Goal: Transaction & Acquisition: Book appointment/travel/reservation

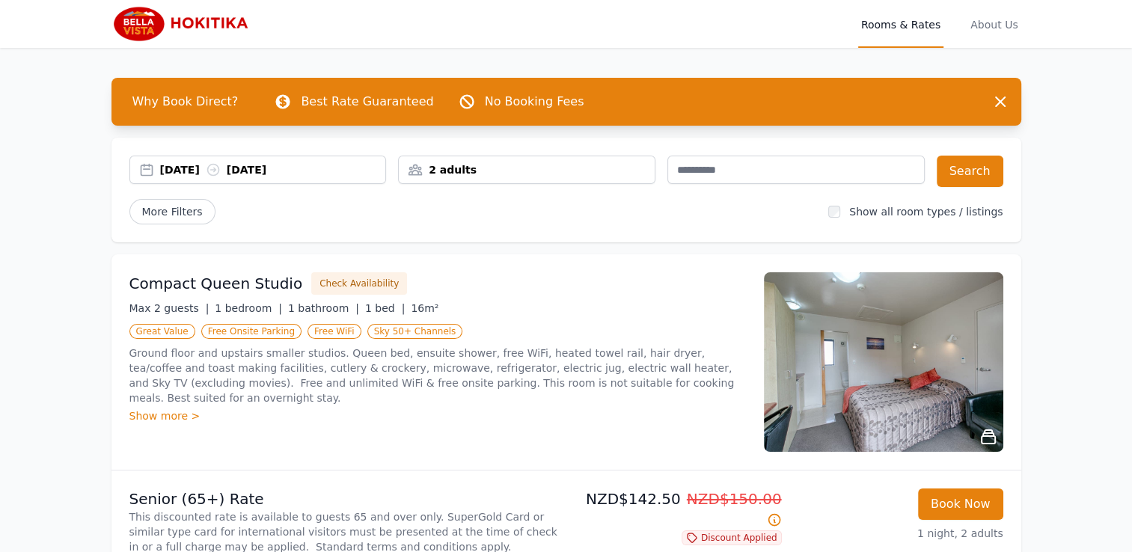
click at [575, 170] on div "2 adults" at bounding box center [527, 169] width 256 height 15
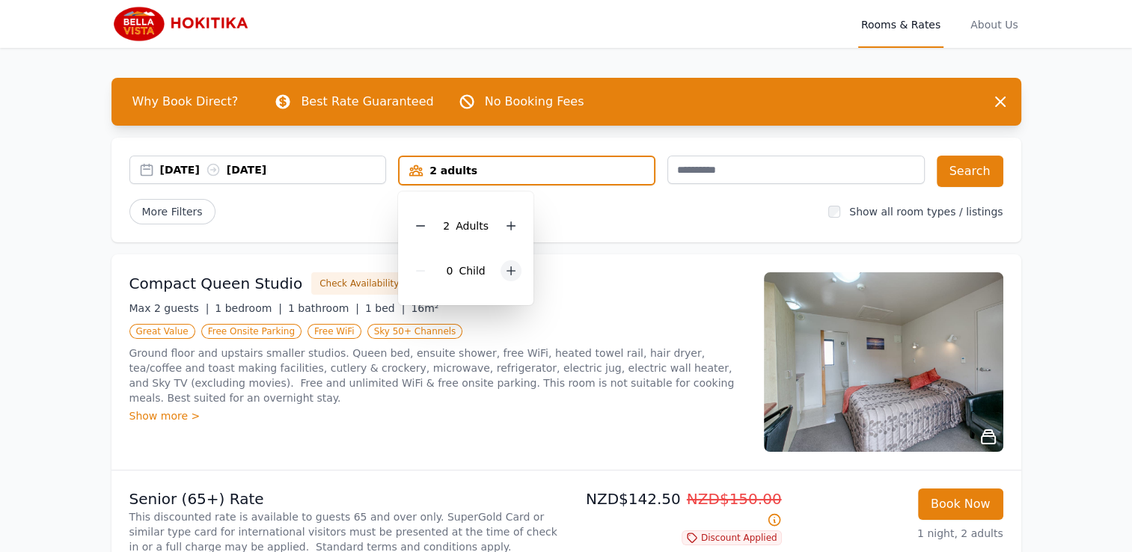
click at [506, 273] on icon at bounding box center [511, 271] width 12 height 12
click at [963, 173] on button "Search" at bounding box center [969, 171] width 67 height 31
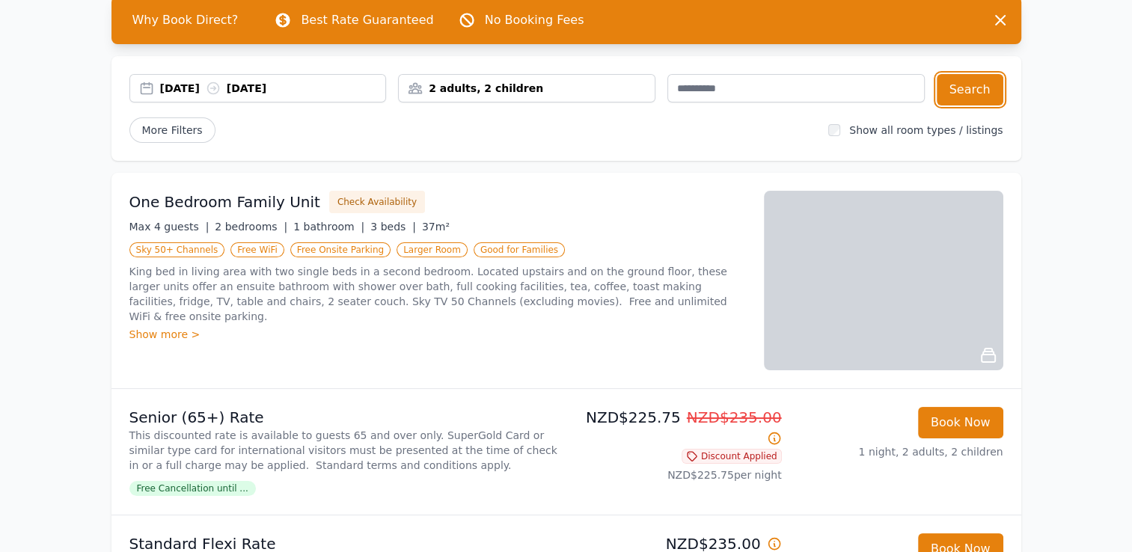
scroll to position [81, 0]
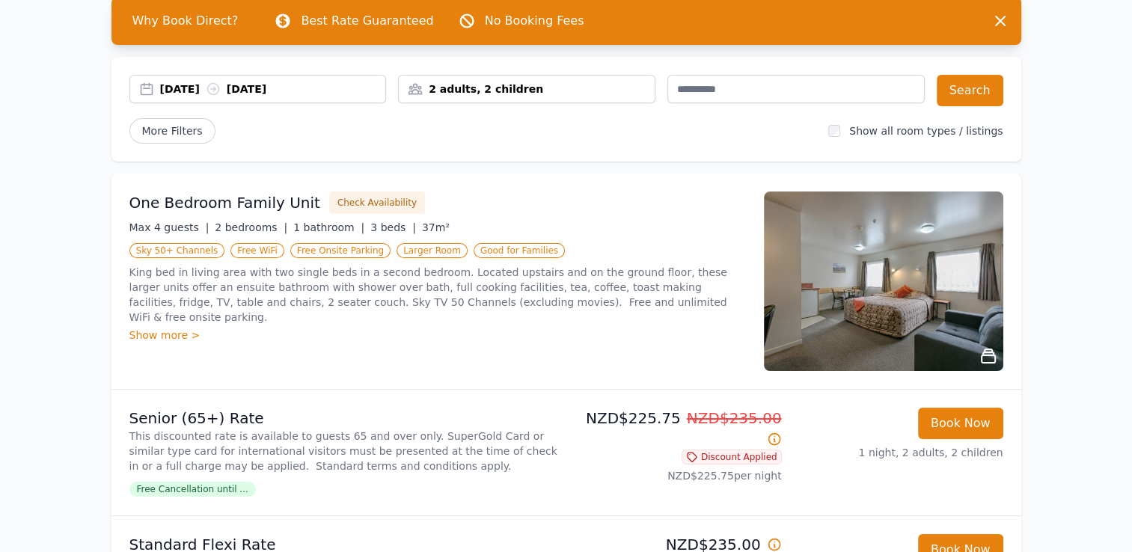
click at [897, 396] on li "Senior (65+) Rate This discounted rate is available to guests 65 and over only.…" at bounding box center [565, 453] width 909 height 126
click at [877, 286] on img at bounding box center [883, 280] width 239 height 179
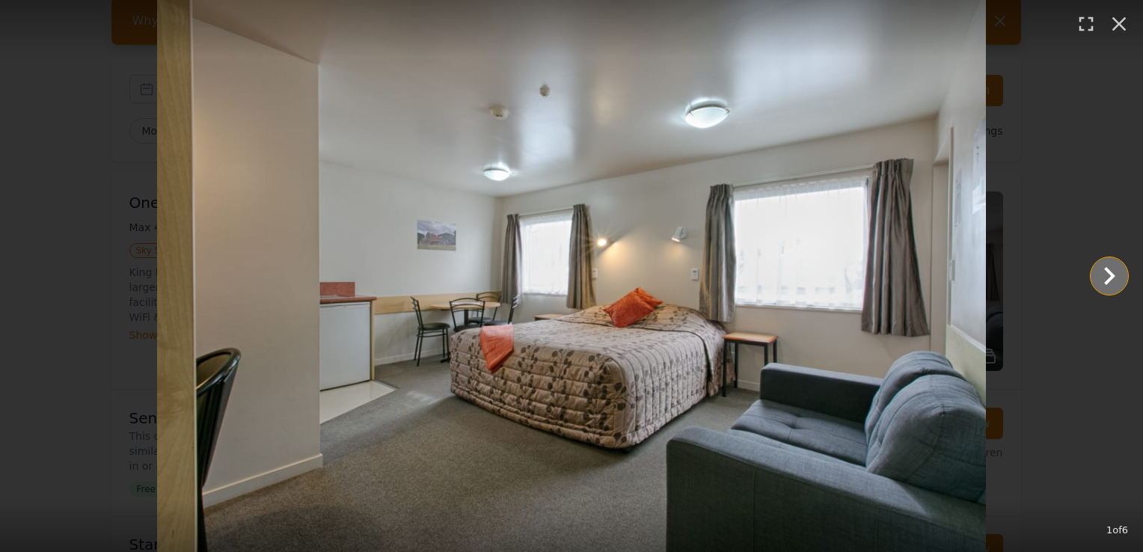
click at [1107, 274] on icon "Show slide 2 of 6" at bounding box center [1109, 276] width 36 height 36
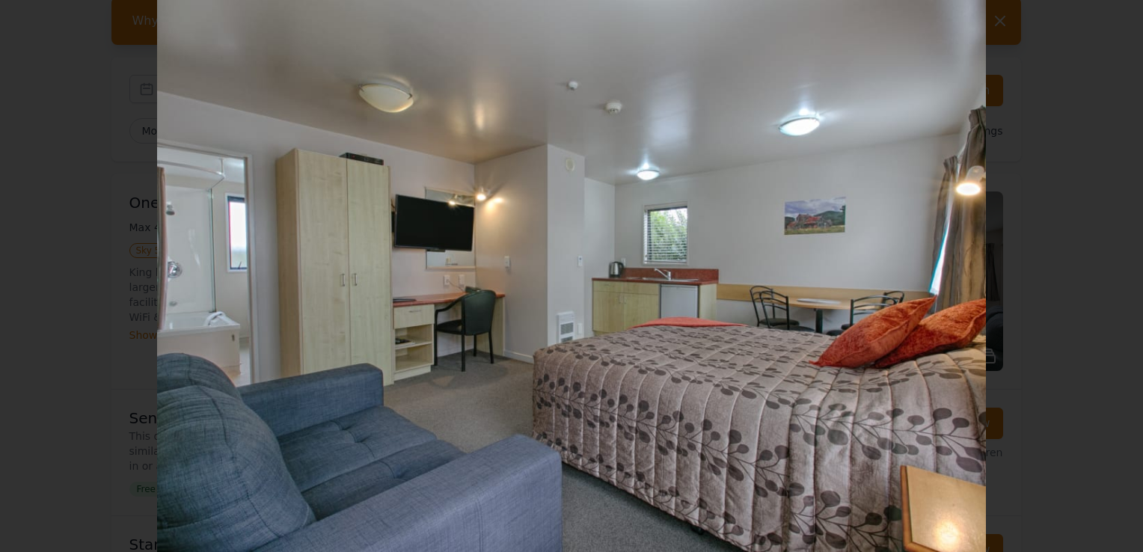
click at [1107, 274] on icon "Show slide 3 of 6" at bounding box center [1109, 276] width 36 height 36
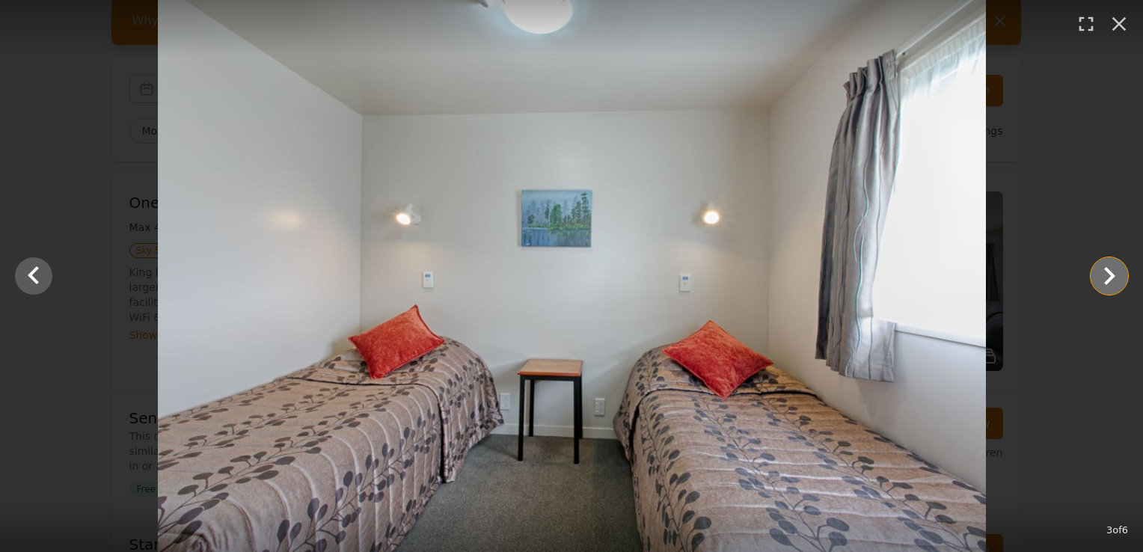
click at [1107, 274] on icon "Show slide 4 of 6" at bounding box center [1109, 276] width 36 height 36
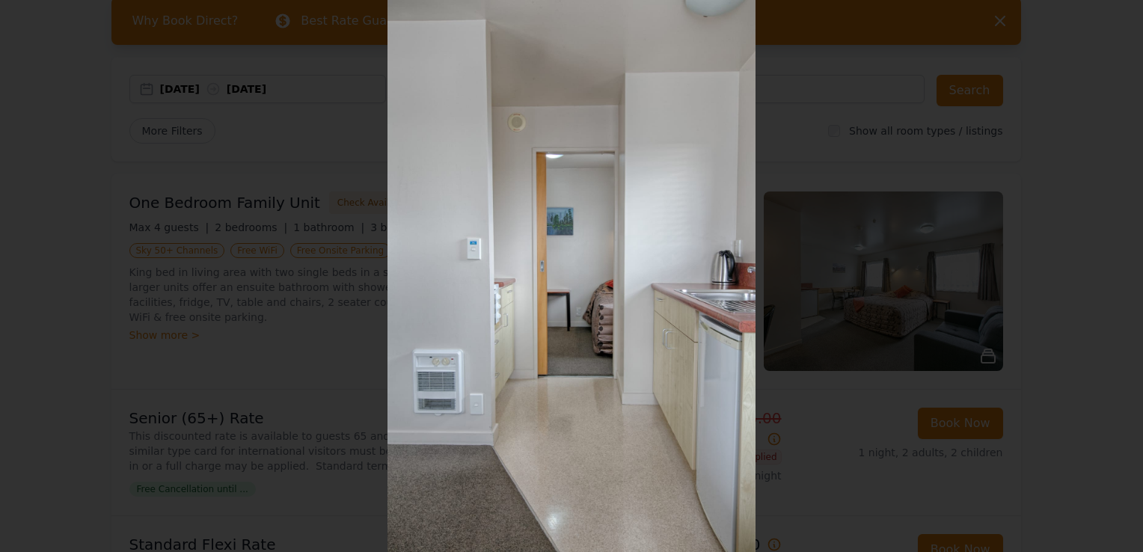
click at [1107, 274] on icon "Show slide 5 of 6" at bounding box center [1109, 276] width 36 height 36
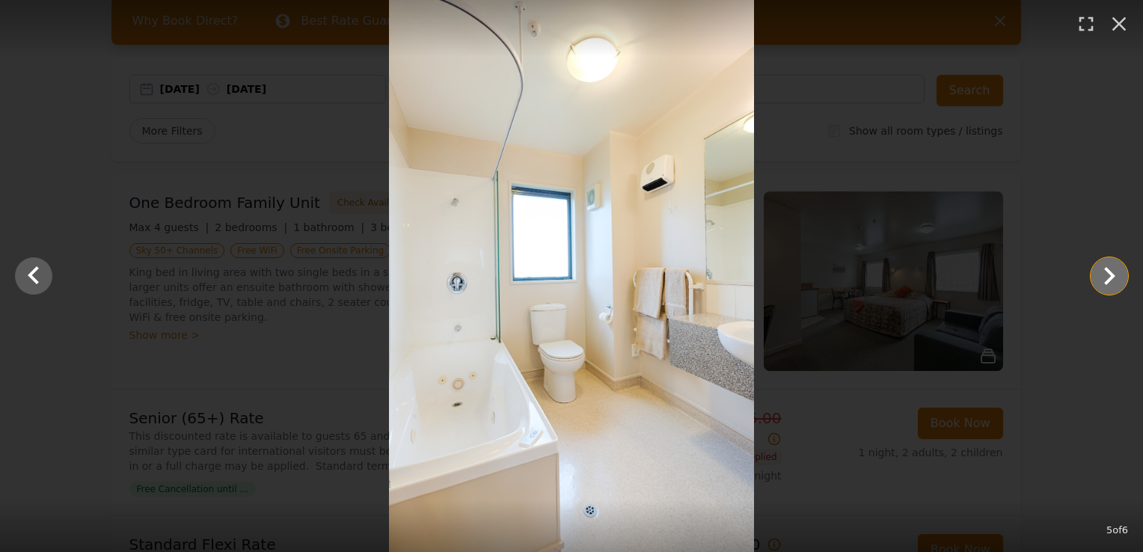
click at [1107, 274] on icon "Show slide 6 of 6" at bounding box center [1109, 276] width 36 height 36
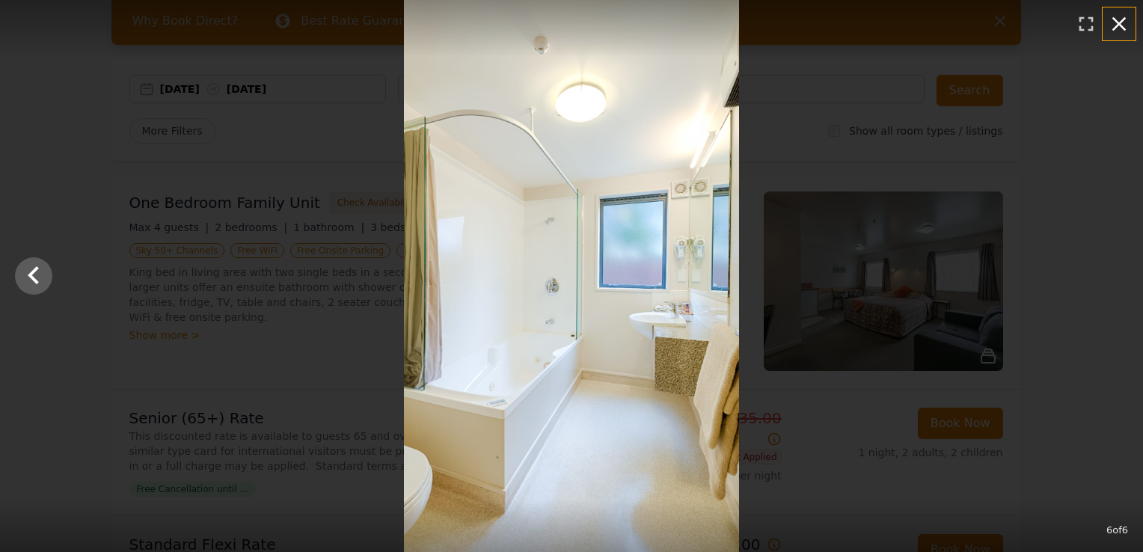
click at [1123, 28] on icon "button" at bounding box center [1119, 24] width 14 height 14
